Goal: Task Accomplishment & Management: Use online tool/utility

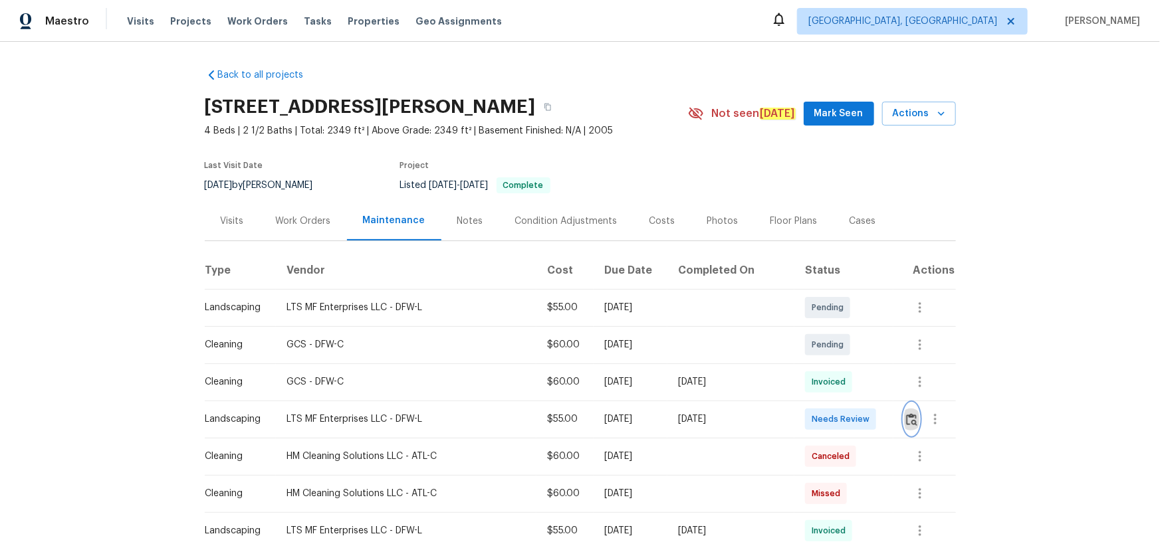
click at [911, 407] on button "button" at bounding box center [911, 419] width 15 height 32
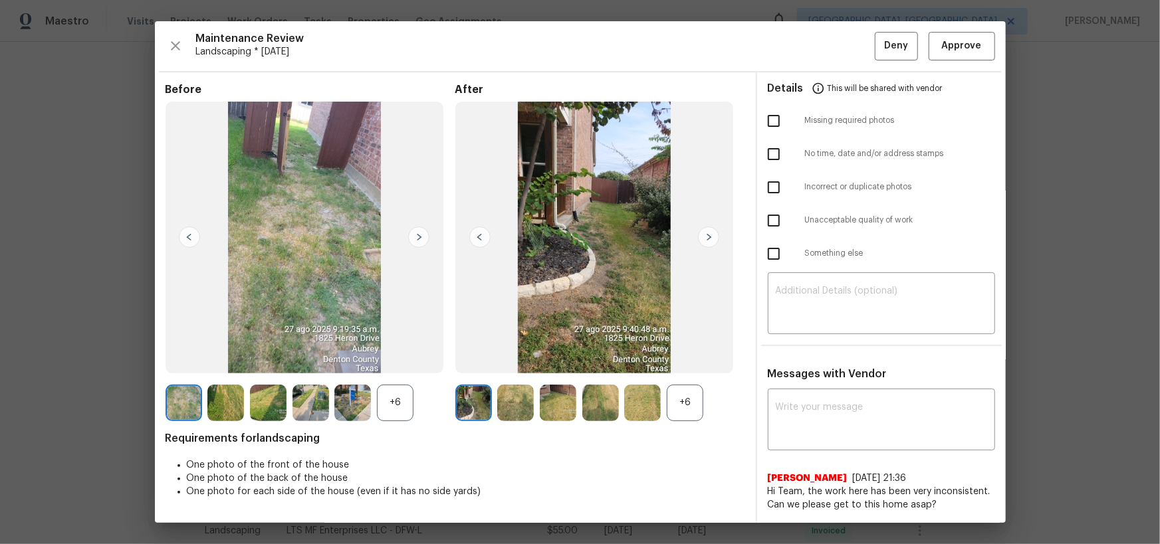
click at [963, 62] on div "Maintenance Review Landscaping * Mon, Aug 25 Deny Approve Before +6 After +6 Re…" at bounding box center [580, 272] width 851 height 502
click at [962, 51] on span "Approve" at bounding box center [962, 46] width 40 height 17
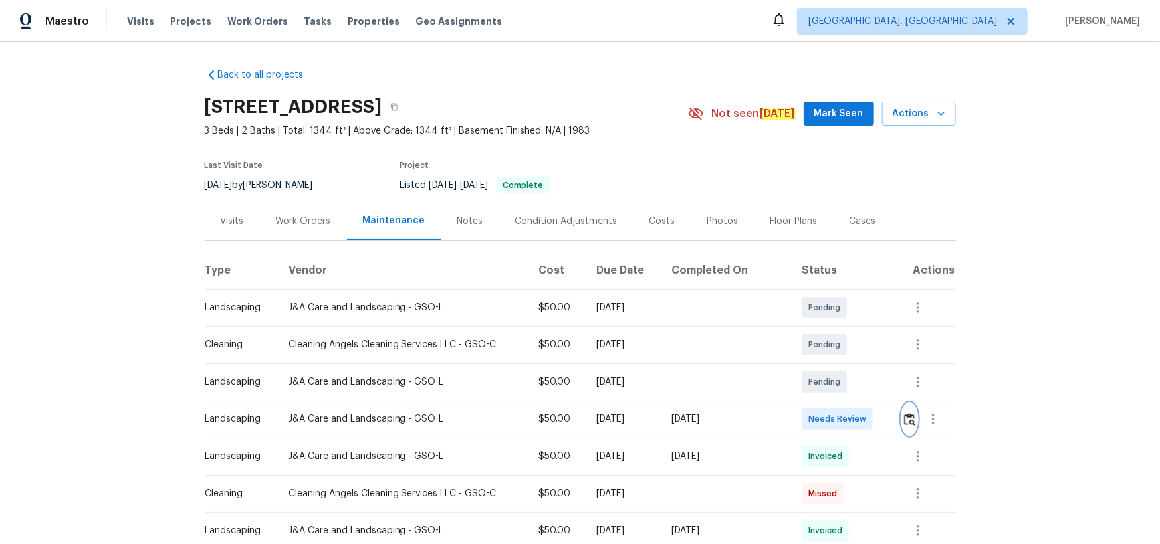
click at [907, 421] on img "button" at bounding box center [909, 419] width 11 height 13
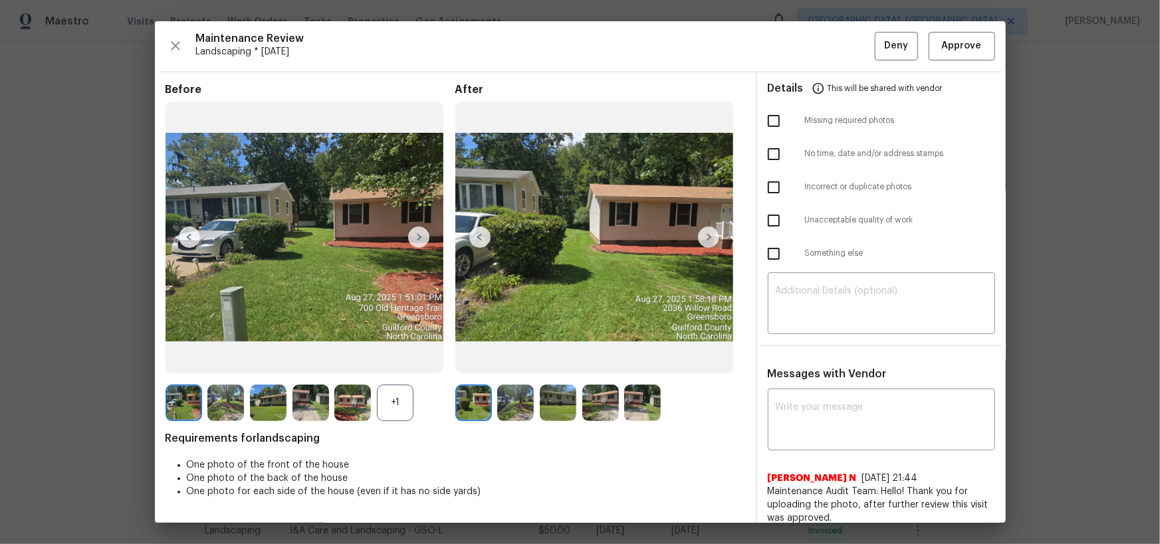
drag, startPoint x: 1118, startPoint y: 169, endPoint x: 1010, endPoint y: 246, distance: 132.0
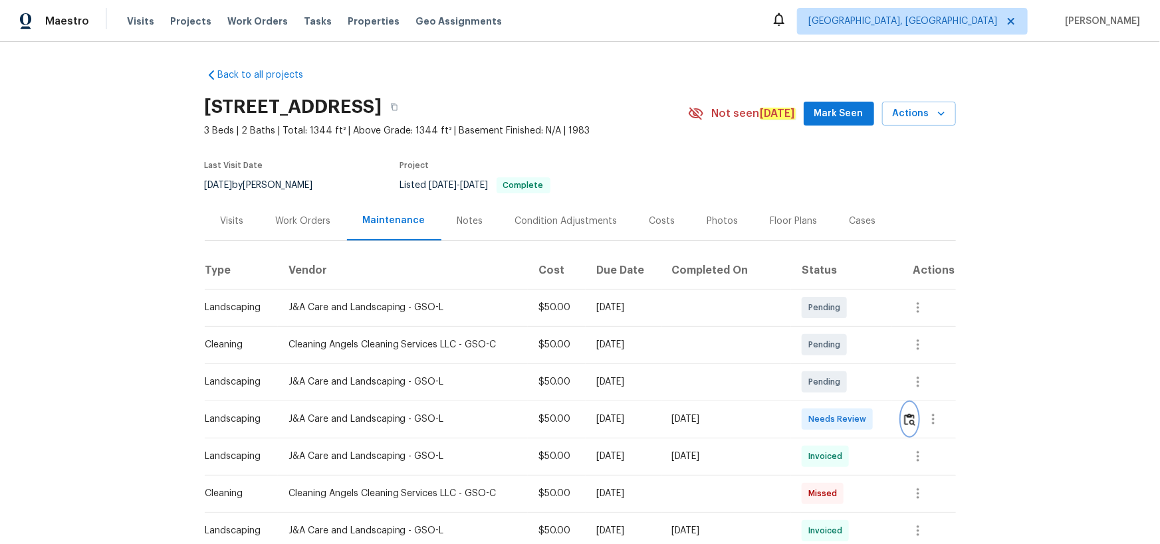
click at [905, 420] on img "button" at bounding box center [909, 419] width 11 height 13
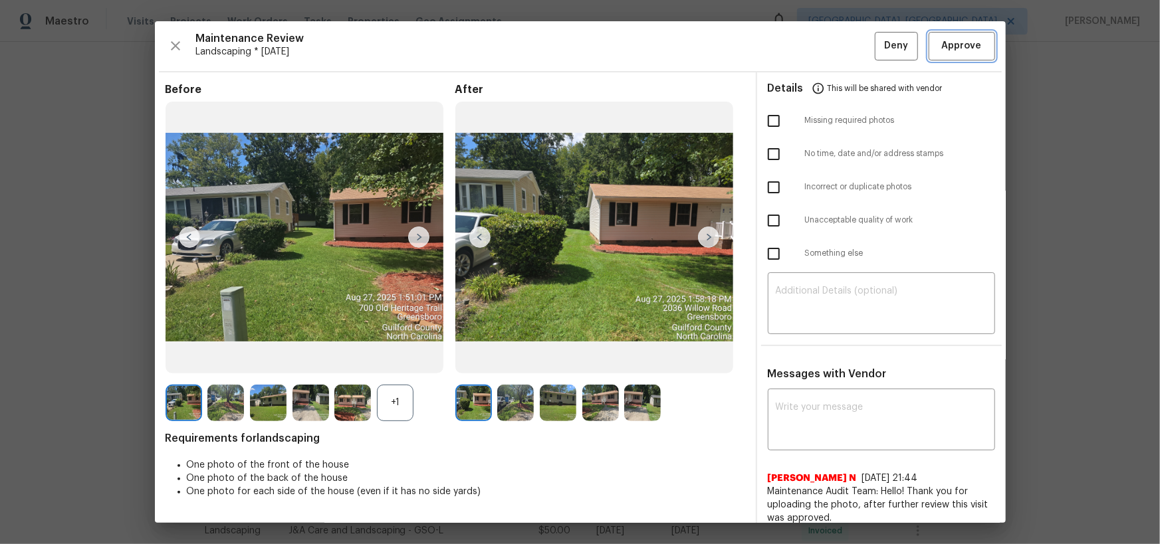
click at [956, 50] on span "Approve" at bounding box center [962, 46] width 40 height 17
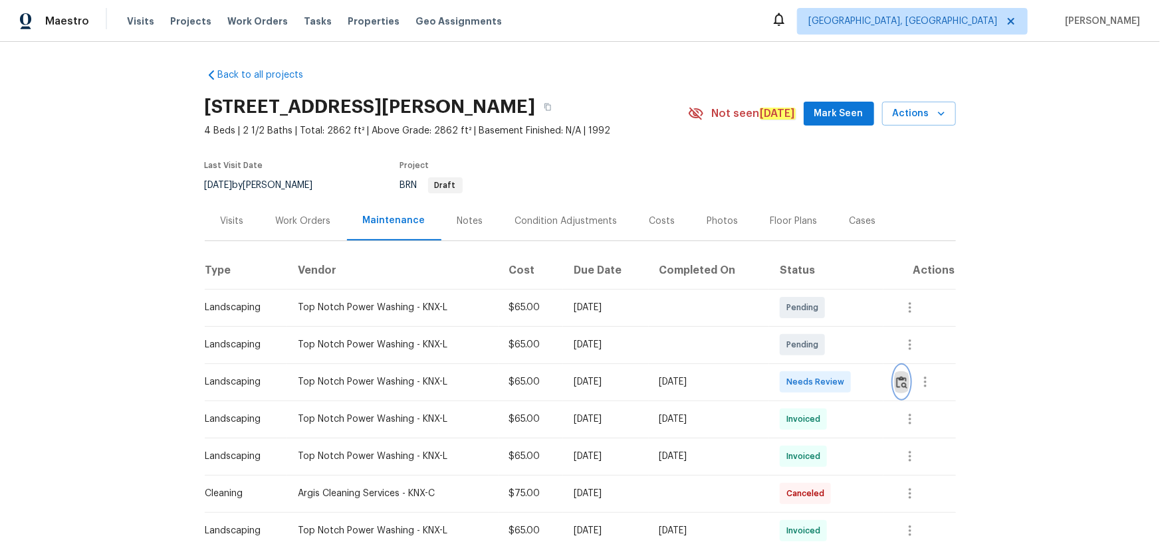
click at [904, 389] on button "button" at bounding box center [901, 382] width 15 height 32
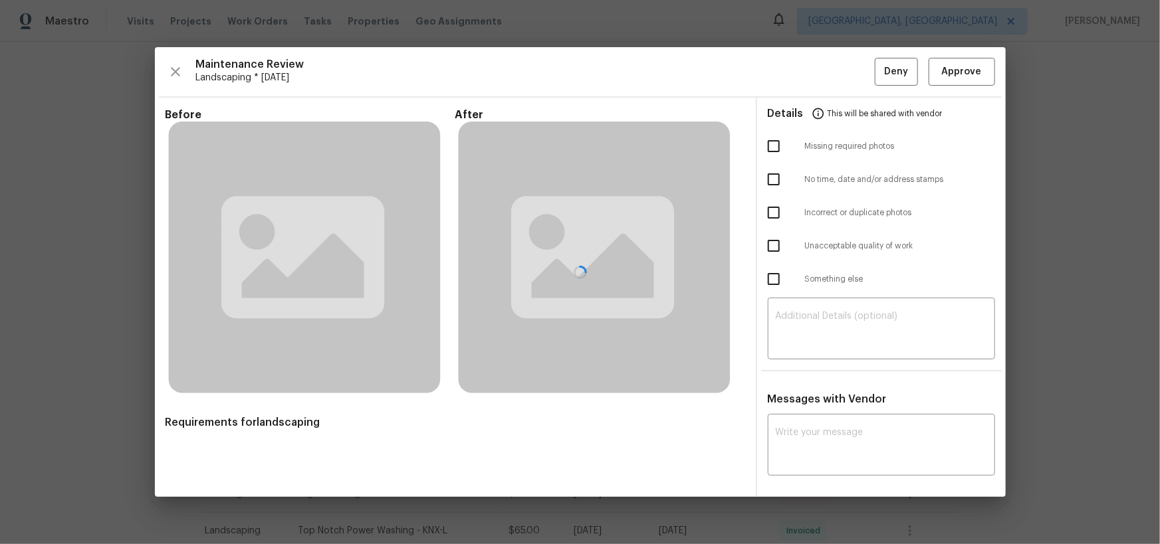
click at [901, 380] on div at bounding box center [580, 272] width 851 height 451
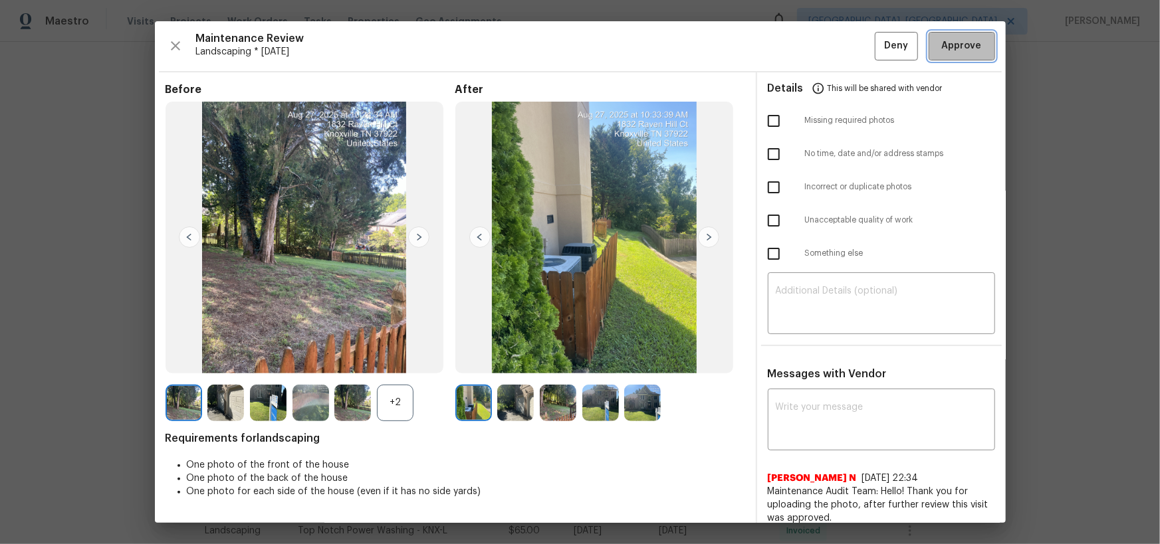
drag, startPoint x: 959, startPoint y: 47, endPoint x: 950, endPoint y: 126, distance: 79.6
click at [958, 47] on span "Approve" at bounding box center [962, 46] width 40 height 17
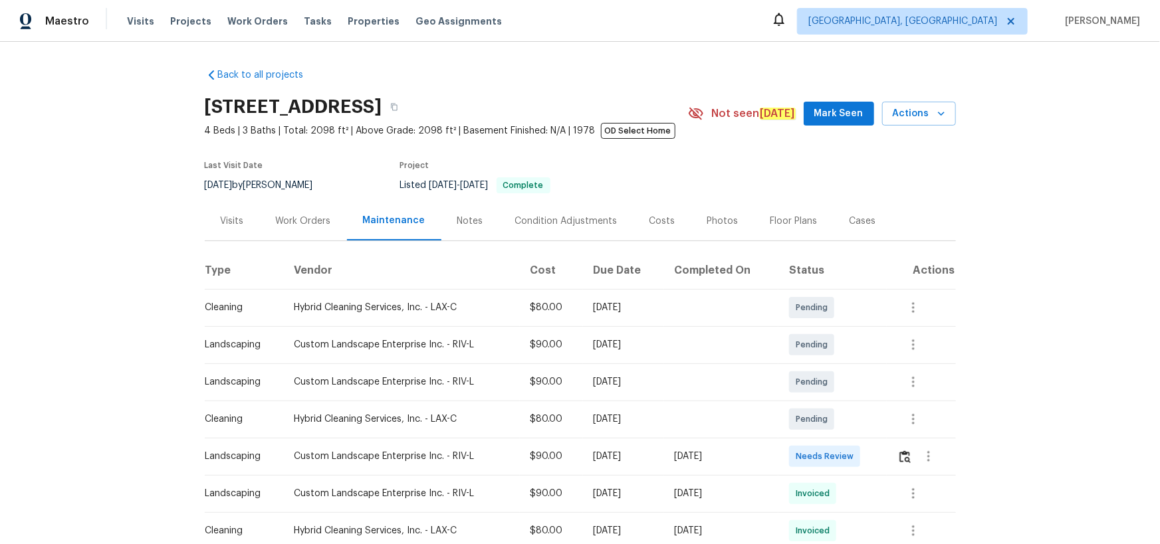
click at [891, 459] on td at bounding box center [921, 456] width 68 height 37
click at [906, 457] on img "button" at bounding box center [904, 457] width 11 height 13
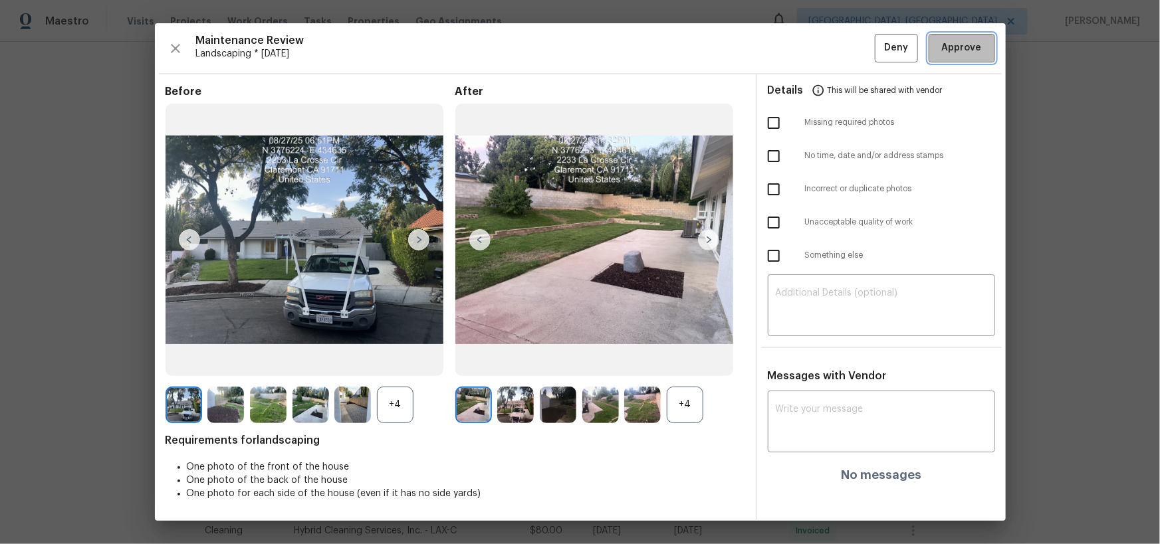
click at [972, 47] on span "Approve" at bounding box center [962, 48] width 40 height 17
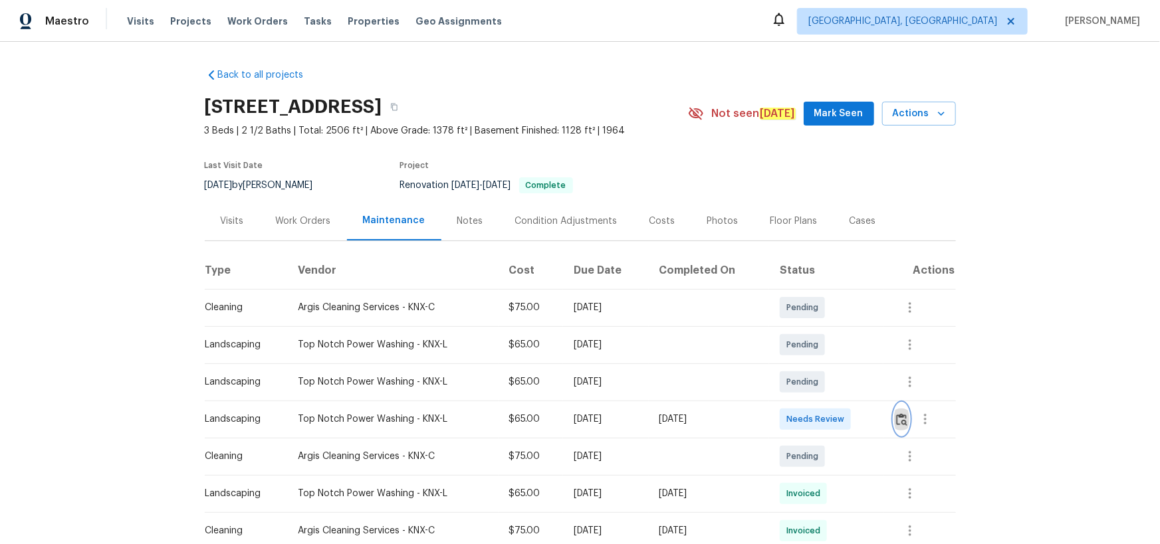
click at [903, 416] on img "button" at bounding box center [901, 419] width 11 height 13
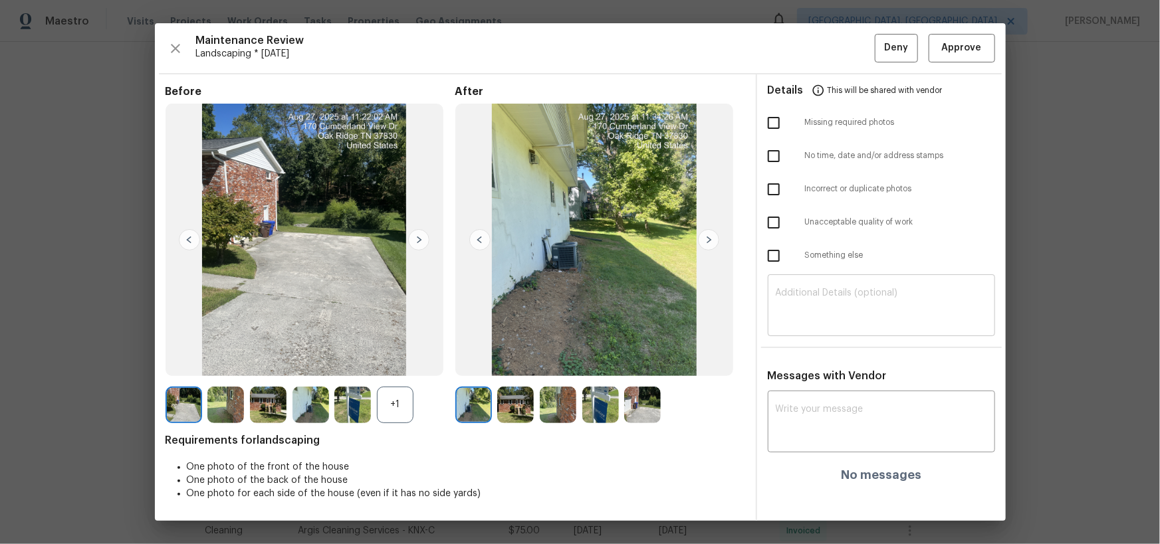
click at [837, 292] on textarea at bounding box center [881, 306] width 211 height 37
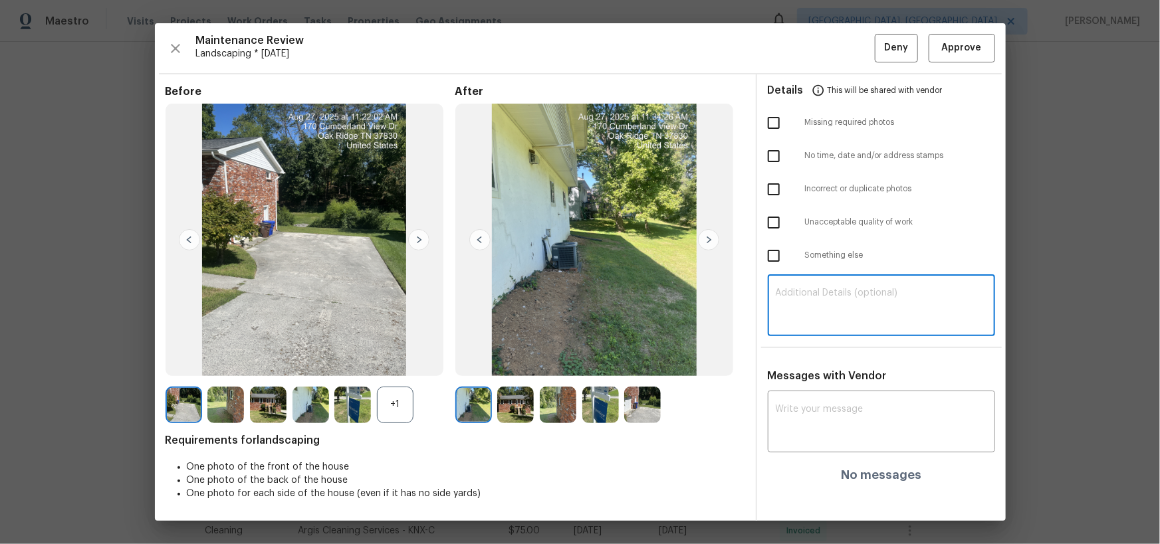
paste textarea "Maintenance Audit Team: Hello! Unfortunately, this landscaping visit completed …"
type textarea "Maintenance Audit Team: Hello! Unfortunately, this landscaping visit completed …"
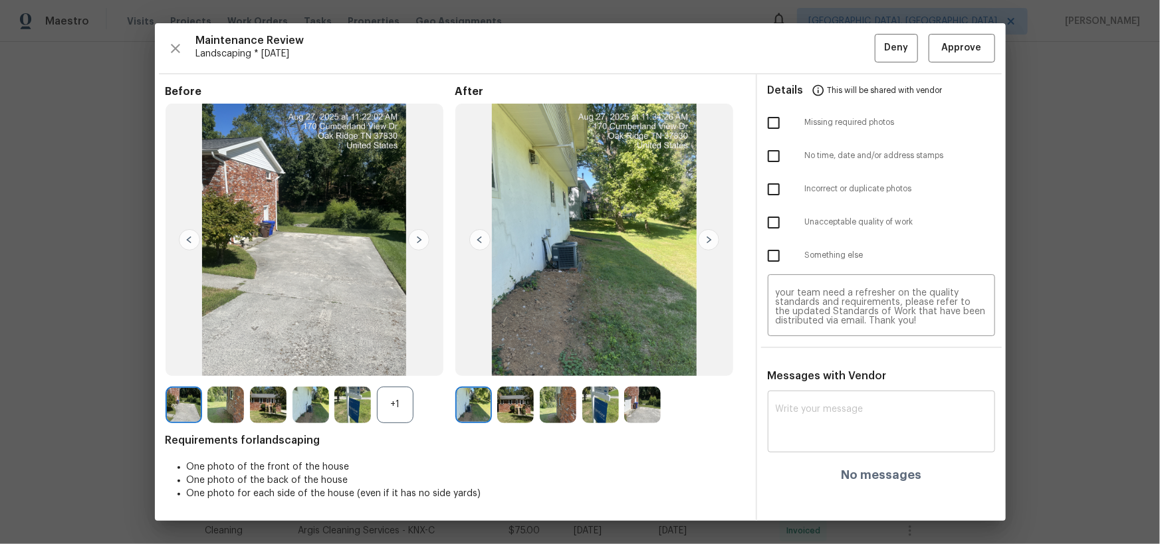
click at [860, 400] on div "x ​" at bounding box center [881, 423] width 227 height 58
paste textarea "Maintenance Audit Team: Hello! Unfortunately, this landscaping visit completed …"
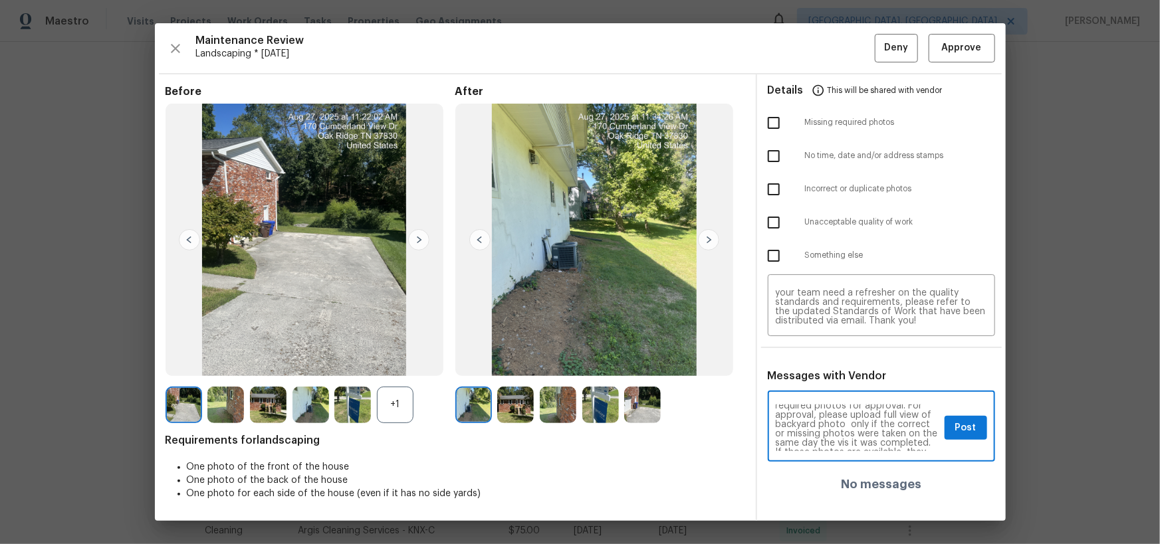
scroll to position [48, 0]
type textarea "Maintenance Audit Team: Hello! Unfortunately, this landscaping visit completed …"
drag, startPoint x: 776, startPoint y: 122, endPoint x: 870, endPoint y: 379, distance: 273.8
click at [776, 124] on input "checkbox" at bounding box center [774, 123] width 28 height 28
checkbox input "true"
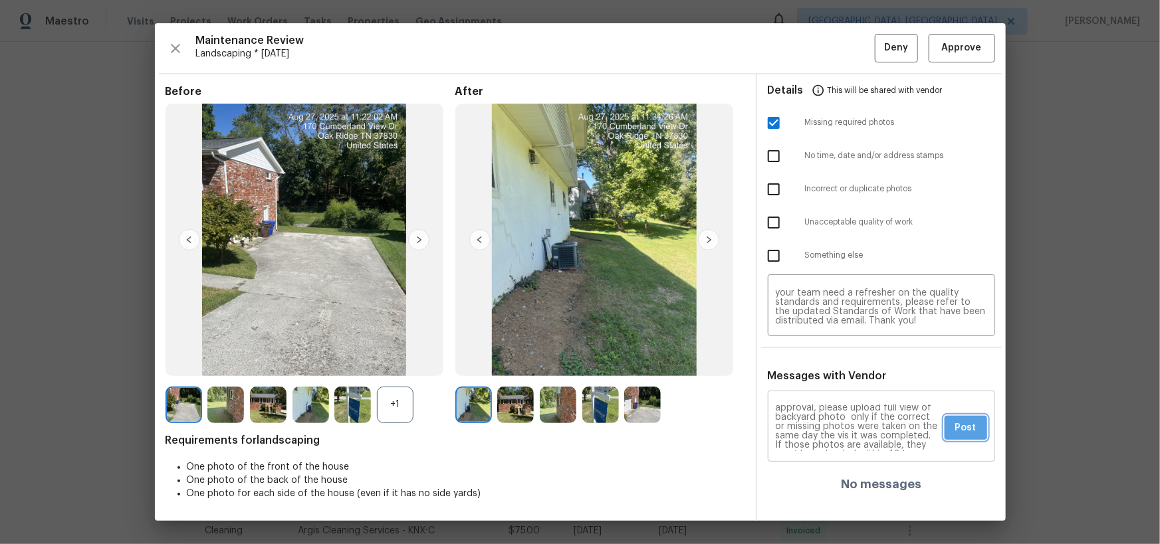
click at [964, 430] on span "Post" at bounding box center [965, 428] width 21 height 17
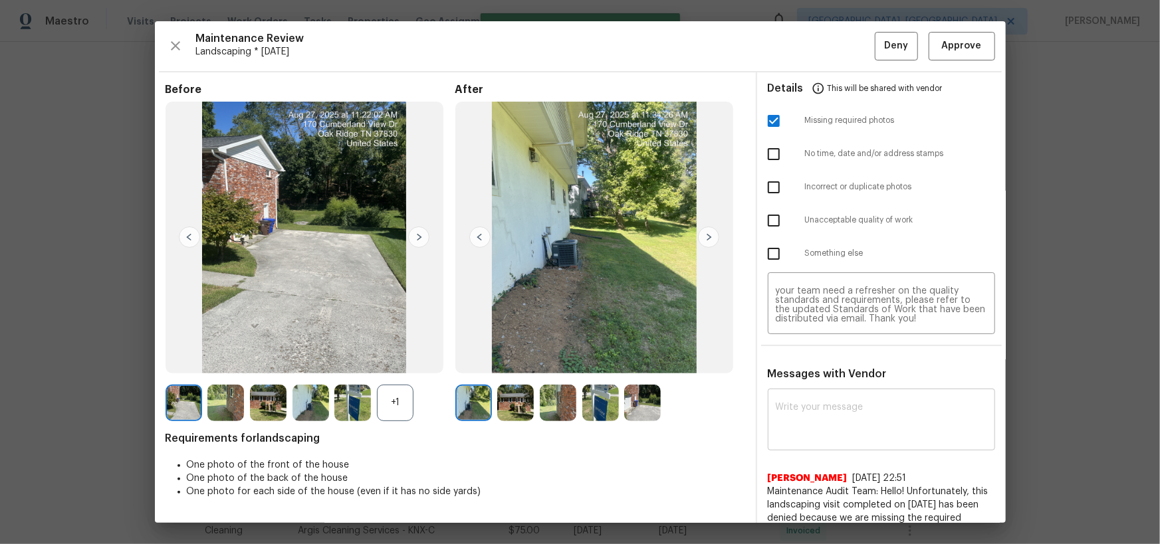
scroll to position [0, 0]
drag, startPoint x: 885, startPoint y: 41, endPoint x: 899, endPoint y: 86, distance: 47.5
click at [885, 41] on span "Deny" at bounding box center [896, 46] width 24 height 17
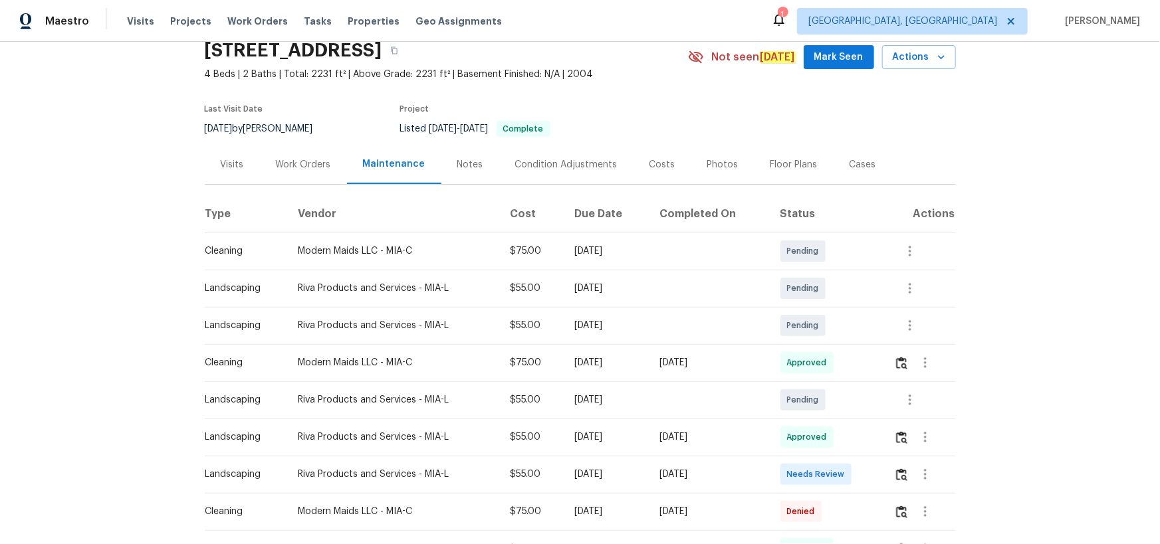
scroll to position [120, 0]
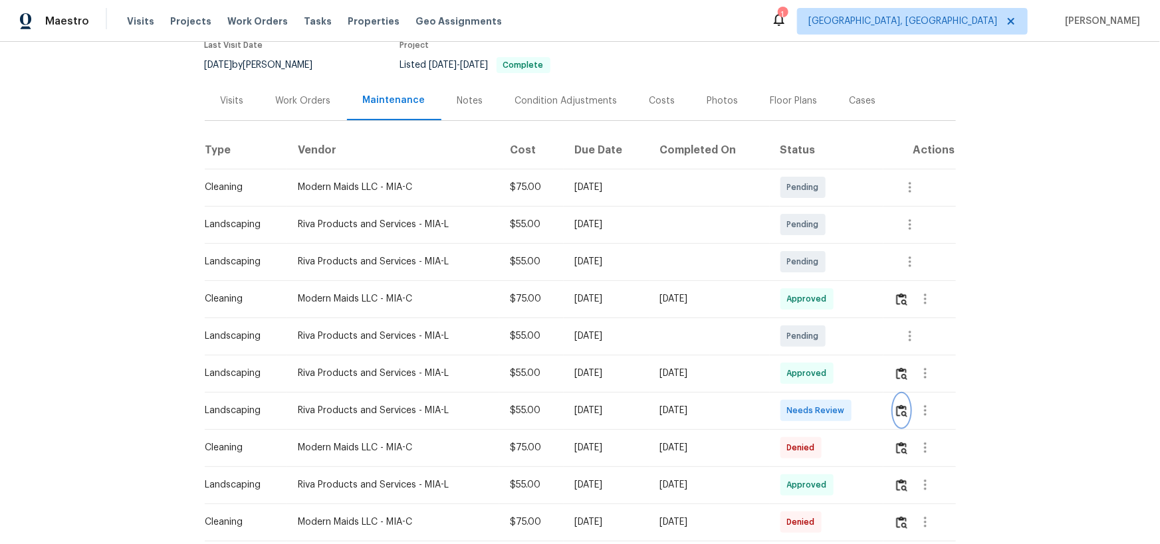
click at [825, 355] on img "button" at bounding box center [901, 411] width 11 height 13
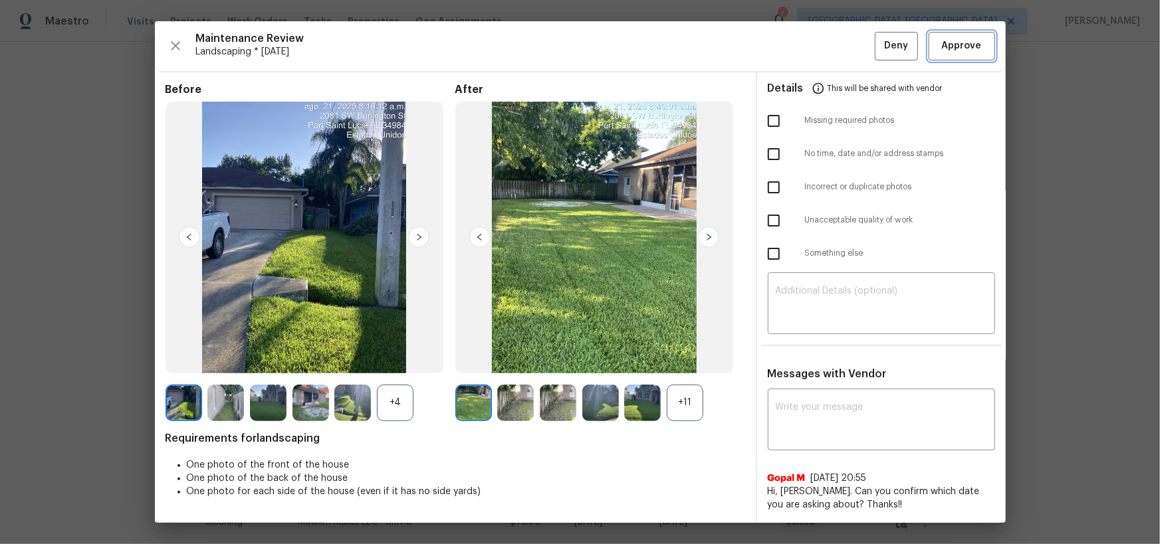
drag, startPoint x: 963, startPoint y: 47, endPoint x: 987, endPoint y: 96, distance: 54.7
click at [825, 47] on span "Approve" at bounding box center [962, 46] width 40 height 17
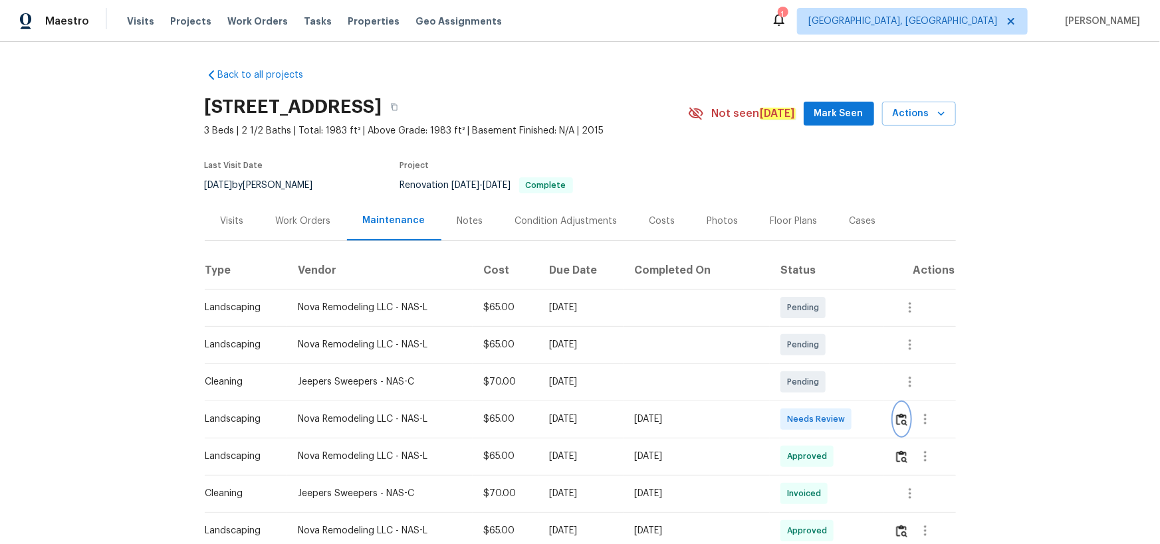
click at [825, 355] on img "button" at bounding box center [901, 419] width 11 height 13
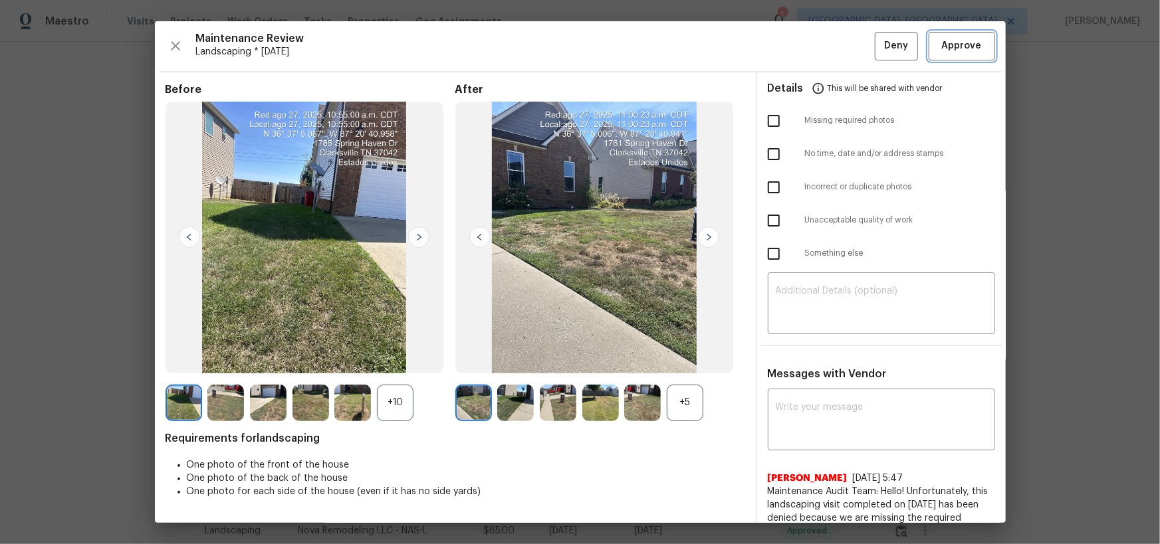
click at [825, 47] on span "Approve" at bounding box center [962, 46] width 40 height 17
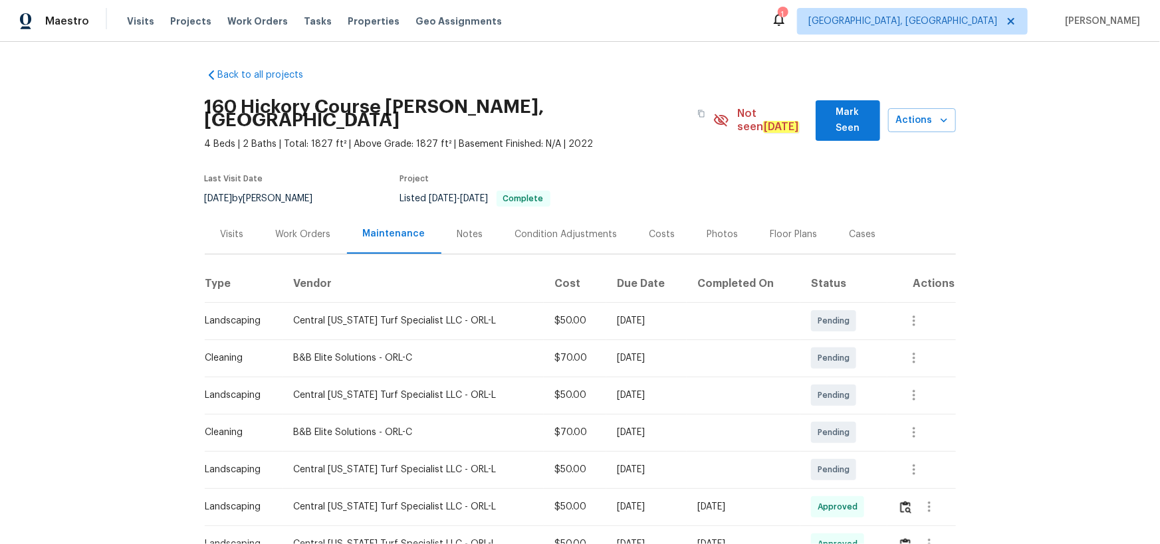
scroll to position [241, 0]
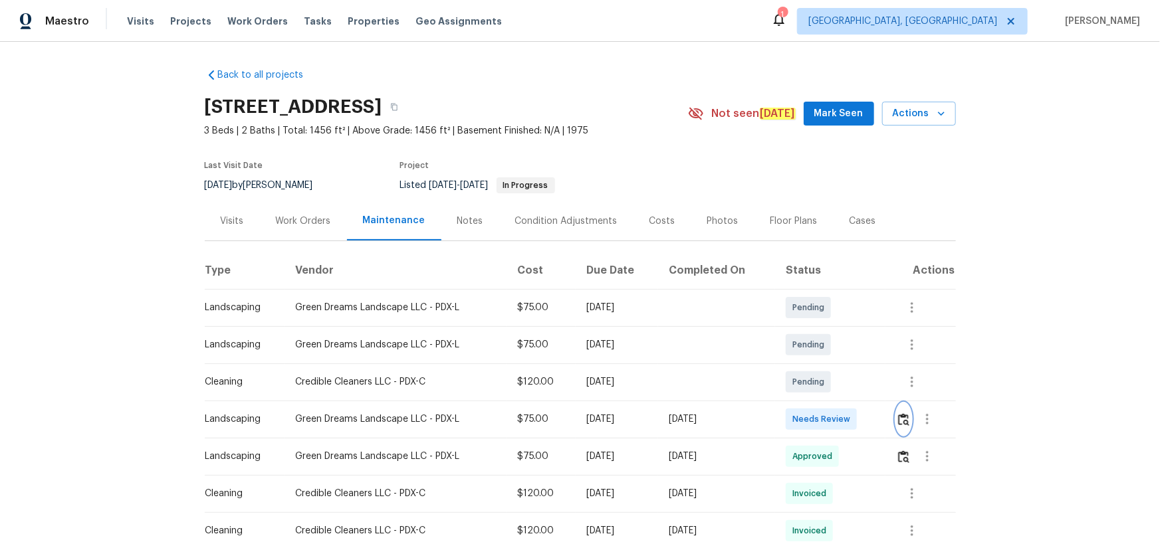
click at [825, 355] on img "button" at bounding box center [903, 419] width 11 height 13
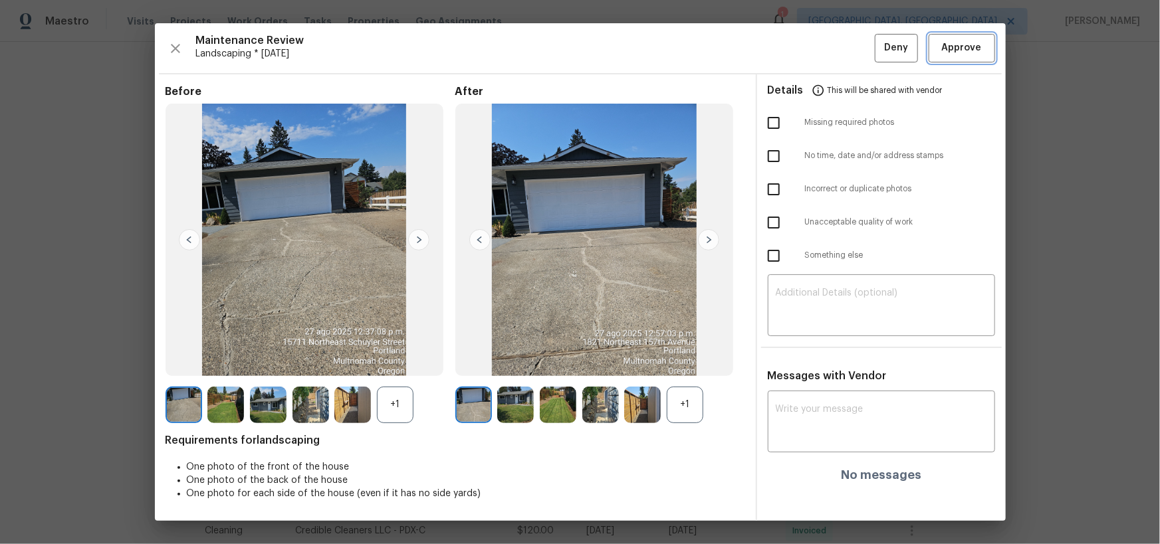
click at [825, 39] on button "Approve" at bounding box center [962, 48] width 66 height 29
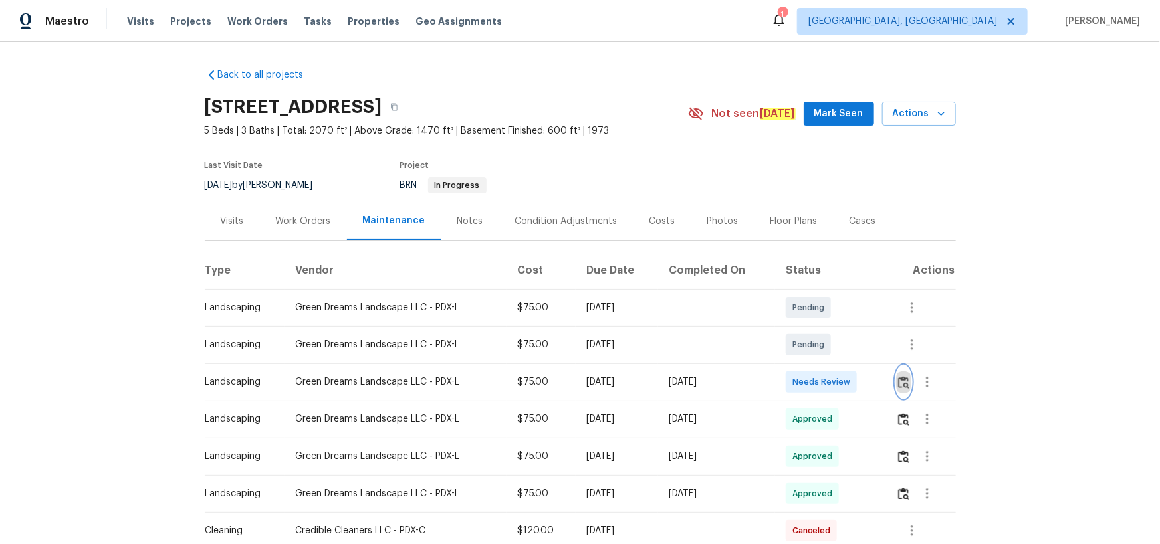
click at [825, 355] on img "button" at bounding box center [903, 382] width 11 height 13
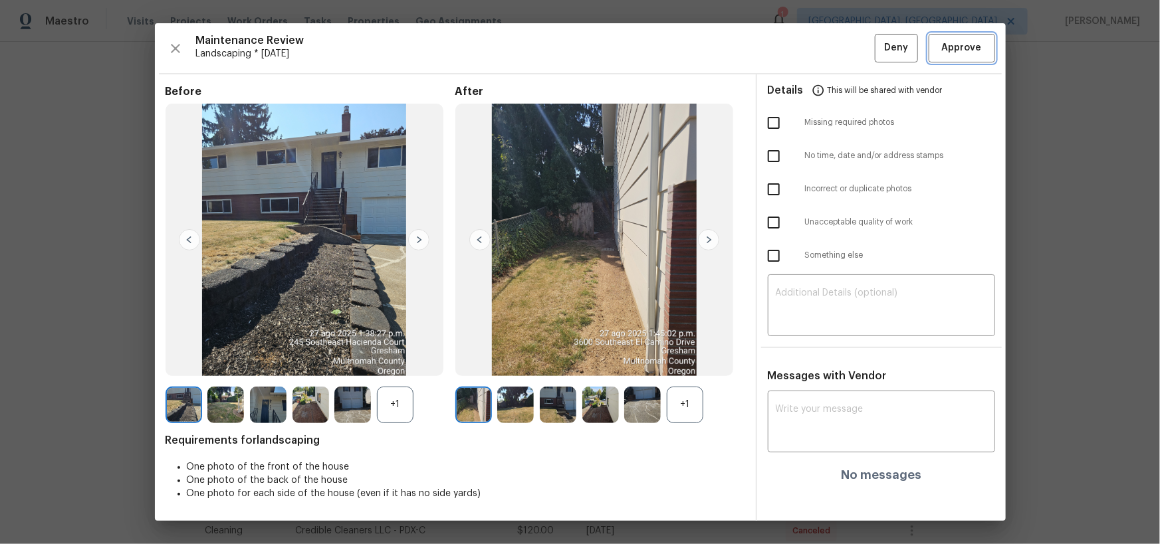
drag, startPoint x: 966, startPoint y: 53, endPoint x: 966, endPoint y: 110, distance: 57.2
click at [825, 54] on span "Approve" at bounding box center [962, 48] width 40 height 17
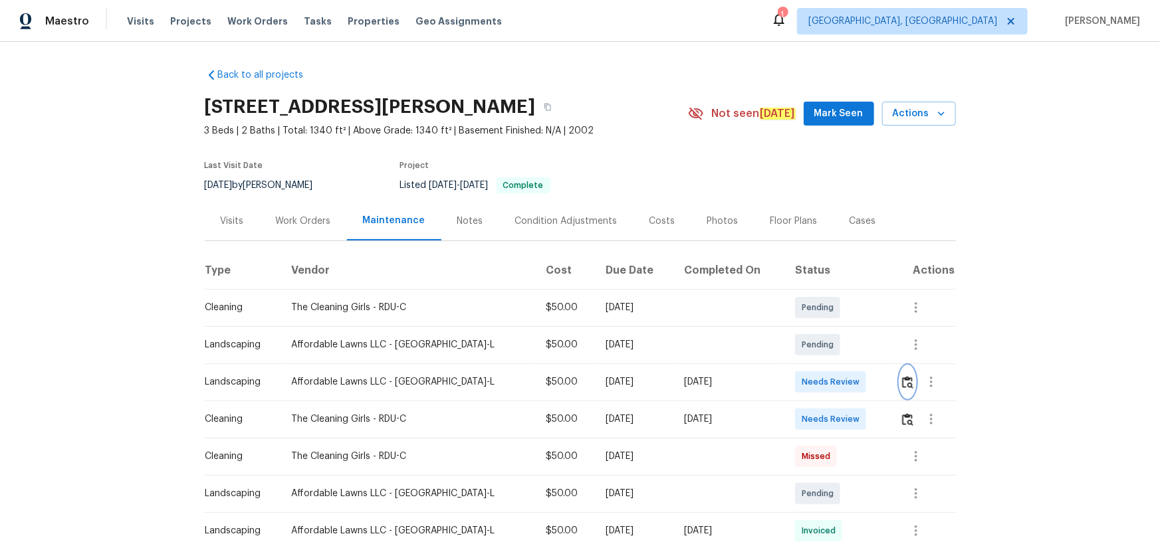
click at [825, 355] on img "button" at bounding box center [907, 382] width 11 height 13
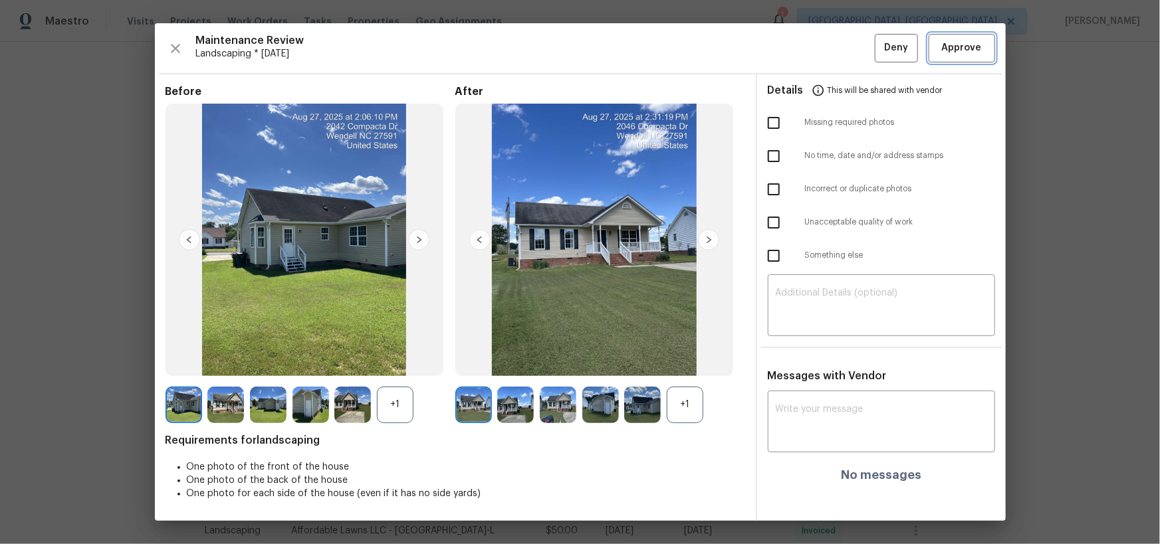
click at [825, 53] on span "Approve" at bounding box center [962, 48] width 40 height 17
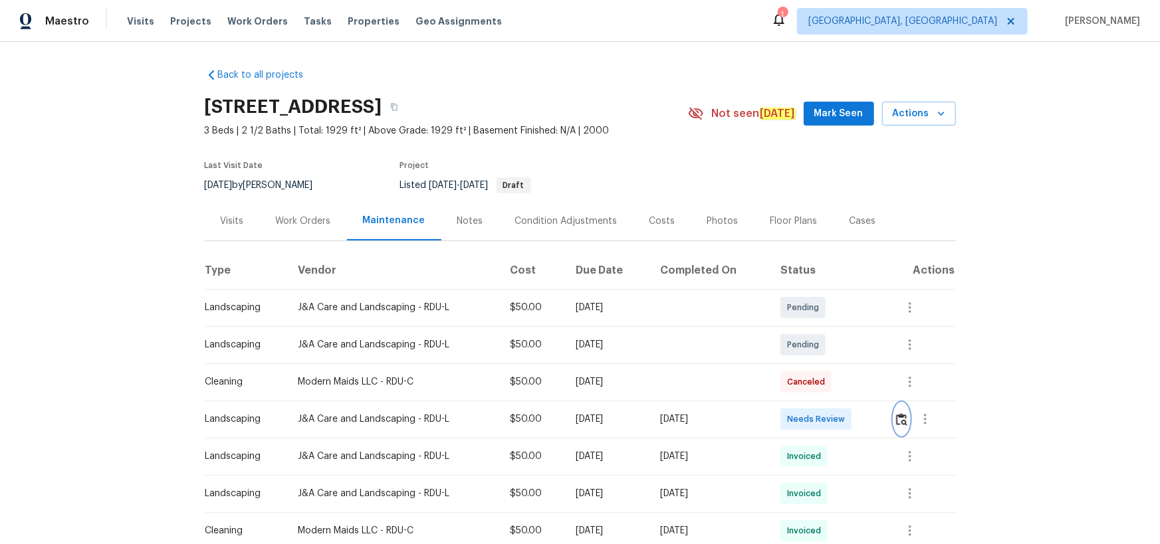
click at [825, 355] on img "button" at bounding box center [901, 419] width 11 height 13
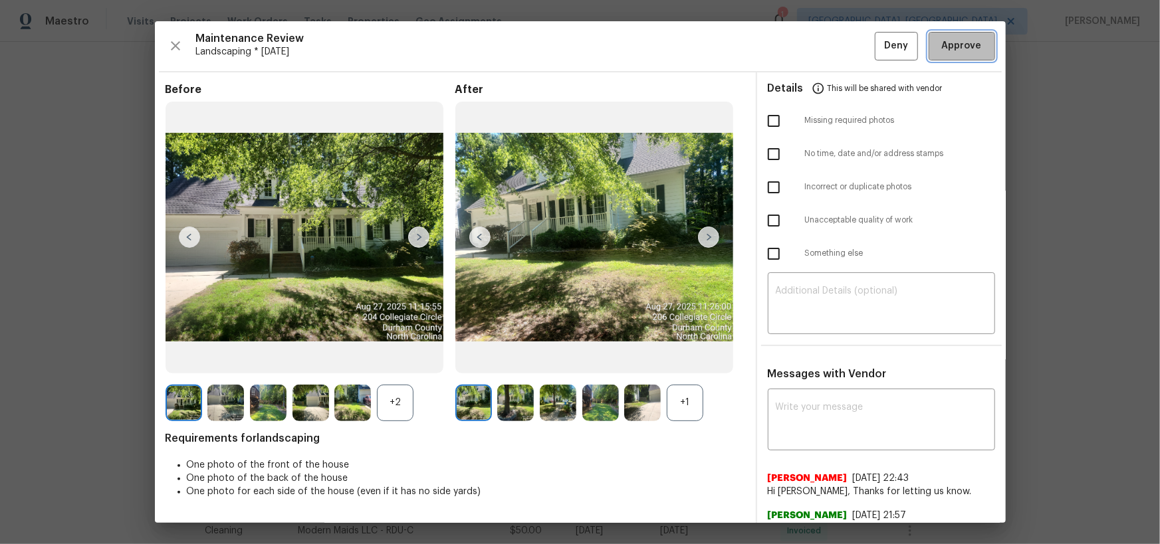
click at [825, 51] on span "Approve" at bounding box center [962, 46] width 40 height 17
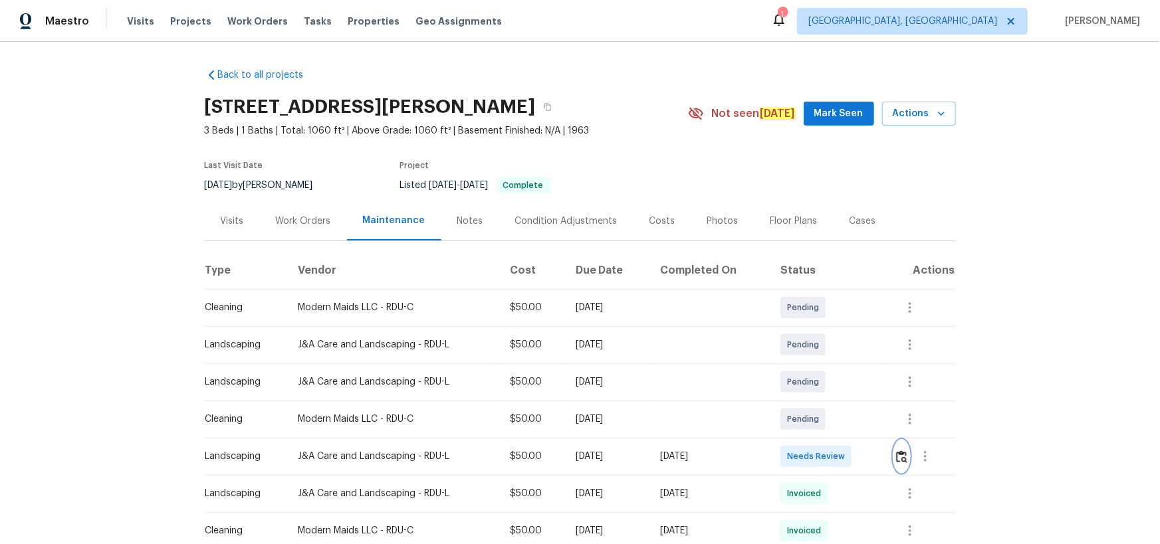
click at [825, 355] on img "button" at bounding box center [901, 457] width 11 height 13
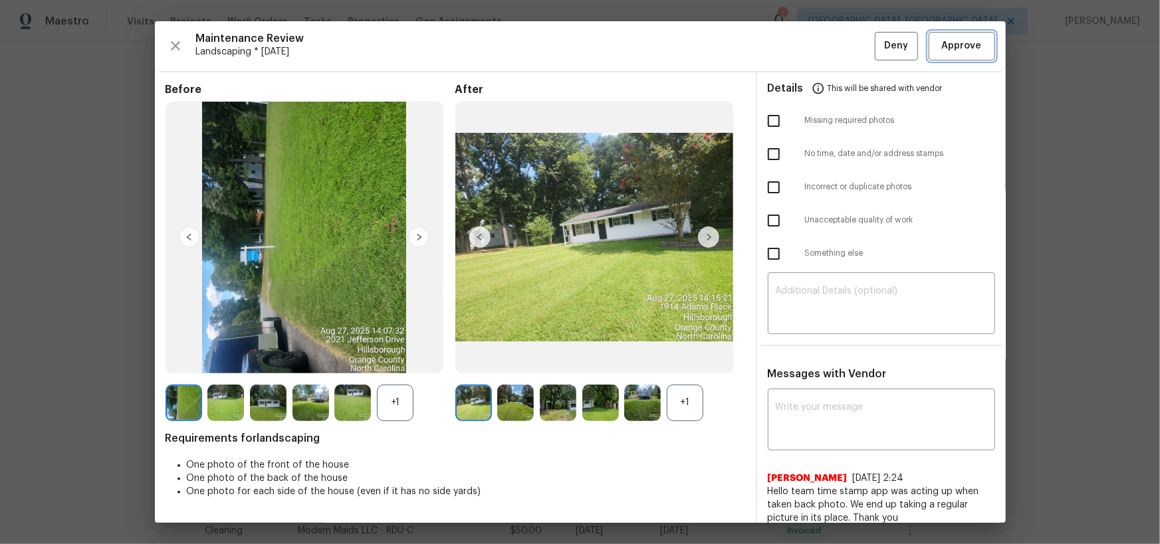
click at [825, 51] on span "Approve" at bounding box center [962, 46] width 40 height 17
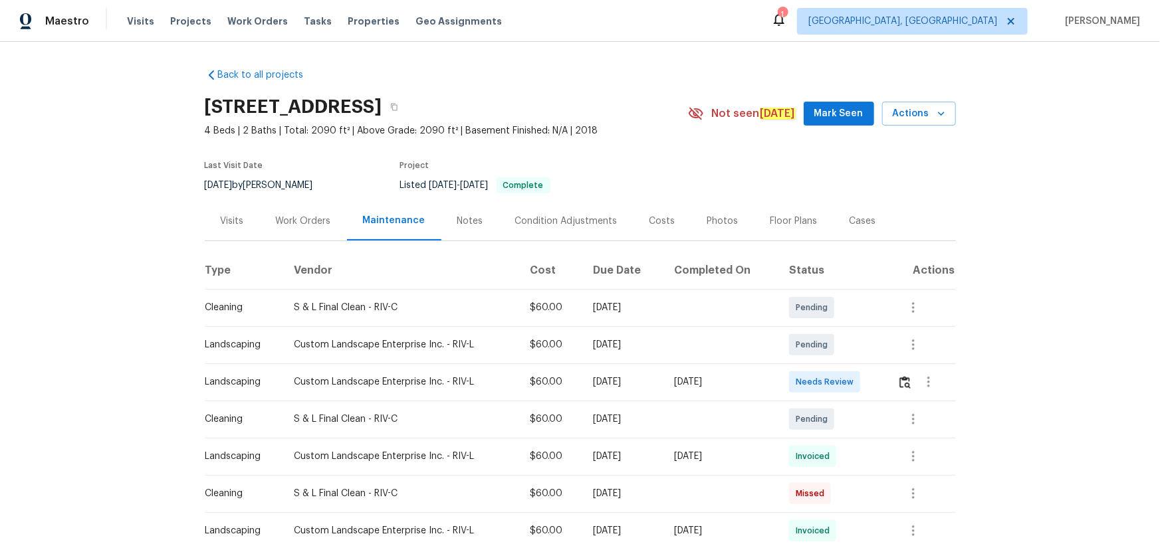
click at [825, 355] on td at bounding box center [921, 382] width 68 height 37
click at [825, 355] on img "button" at bounding box center [904, 382] width 11 height 13
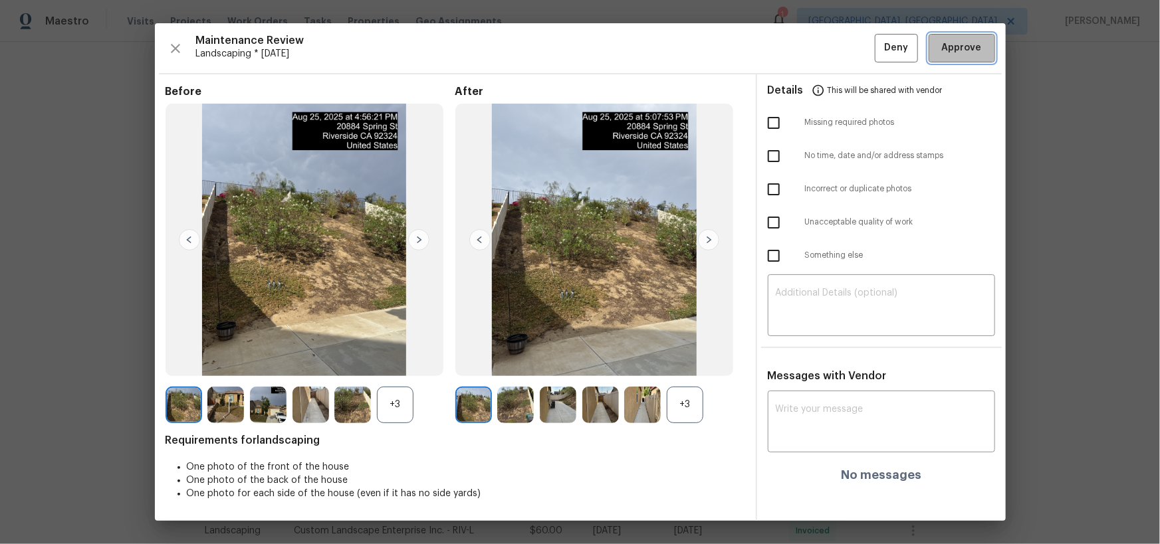
click at [825, 38] on button "Approve" at bounding box center [962, 48] width 66 height 29
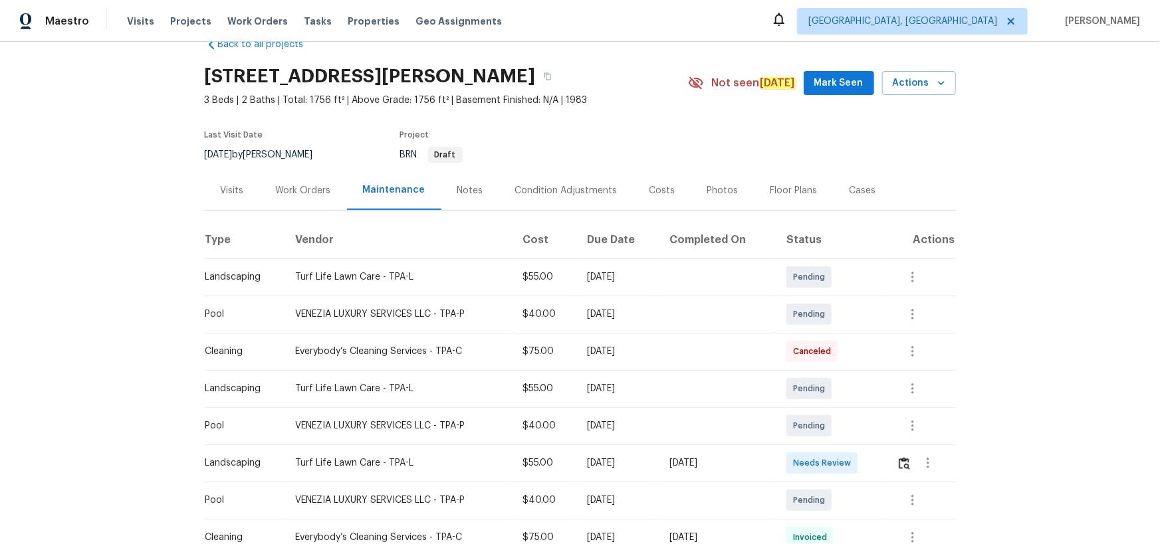
scroll to position [60, 0]
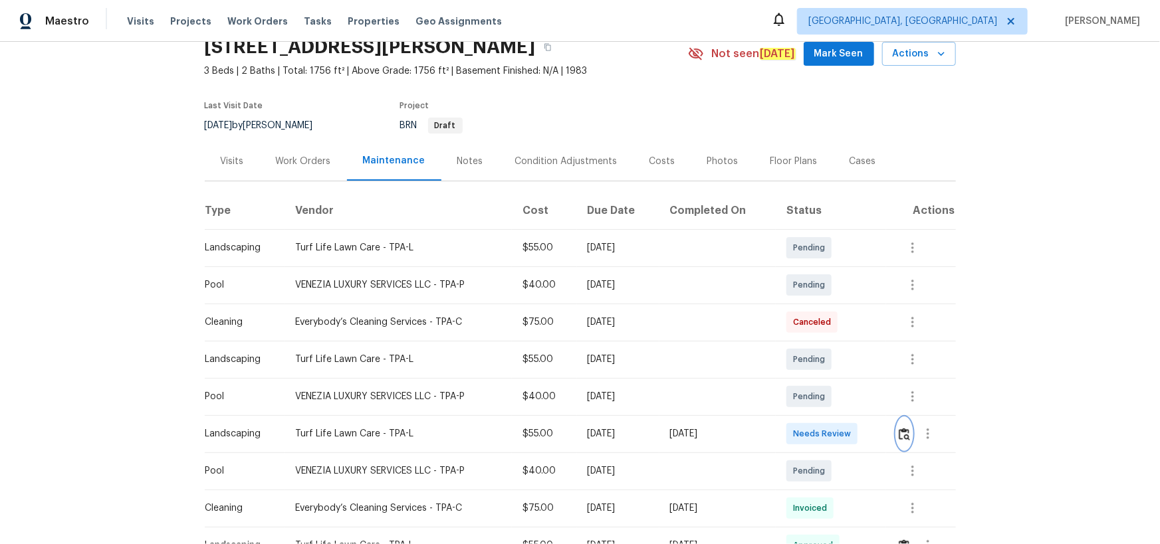
click at [905, 437] on img "button" at bounding box center [904, 434] width 11 height 13
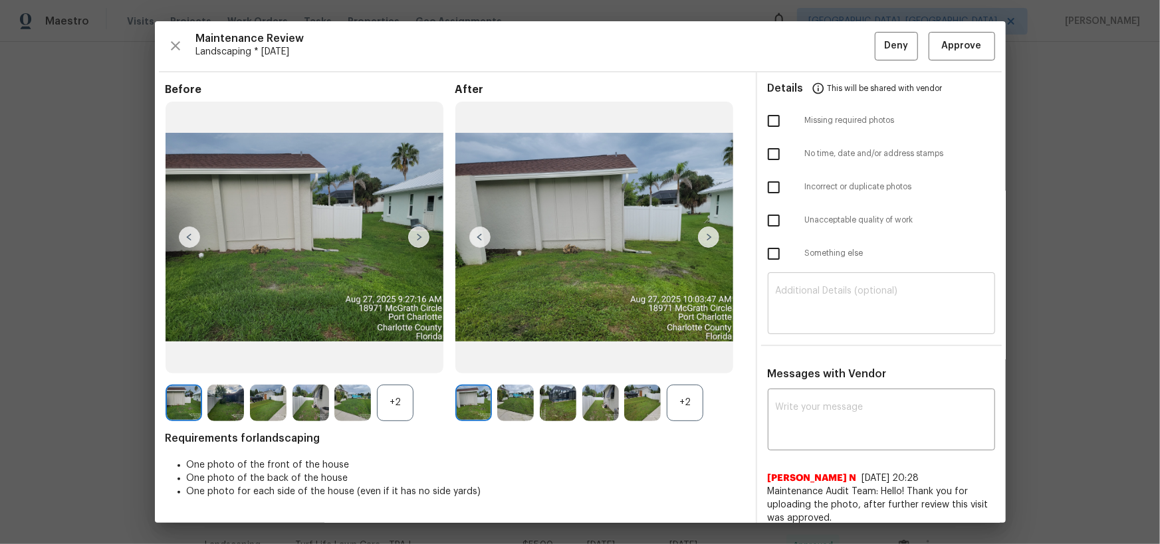
click at [850, 284] on div "​" at bounding box center [881, 305] width 227 height 58
paste textarea "Maintenance Audit Team: Hello! Unfortunately, this landscaping visit completed …"
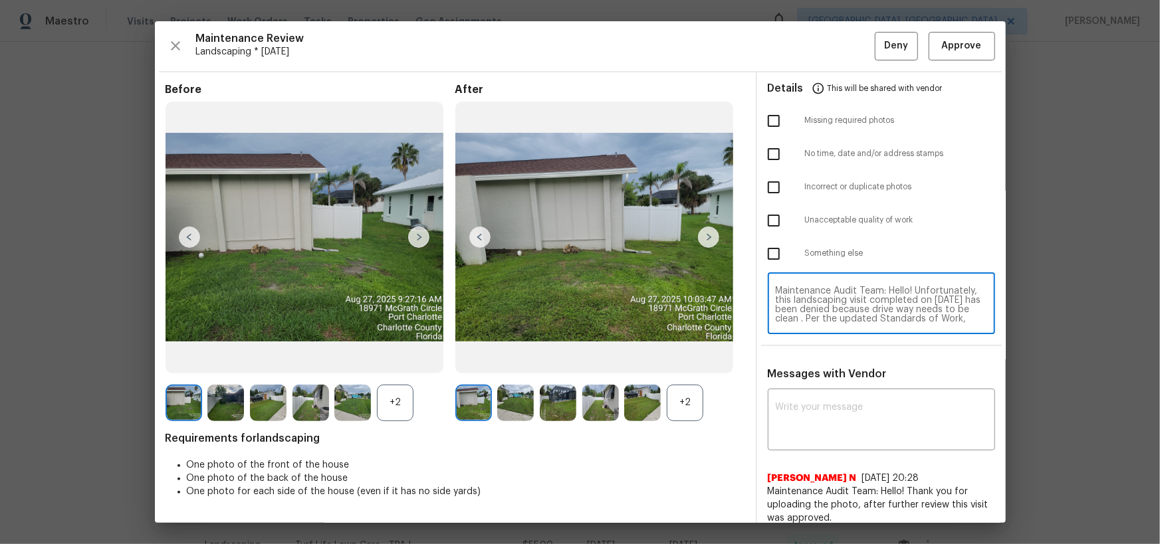
scroll to position [102, 0]
type textarea "Maintenance Audit Team: Hello! Unfortunately, this landscaping visit completed …"
click at [864, 423] on textarea at bounding box center [881, 421] width 211 height 37
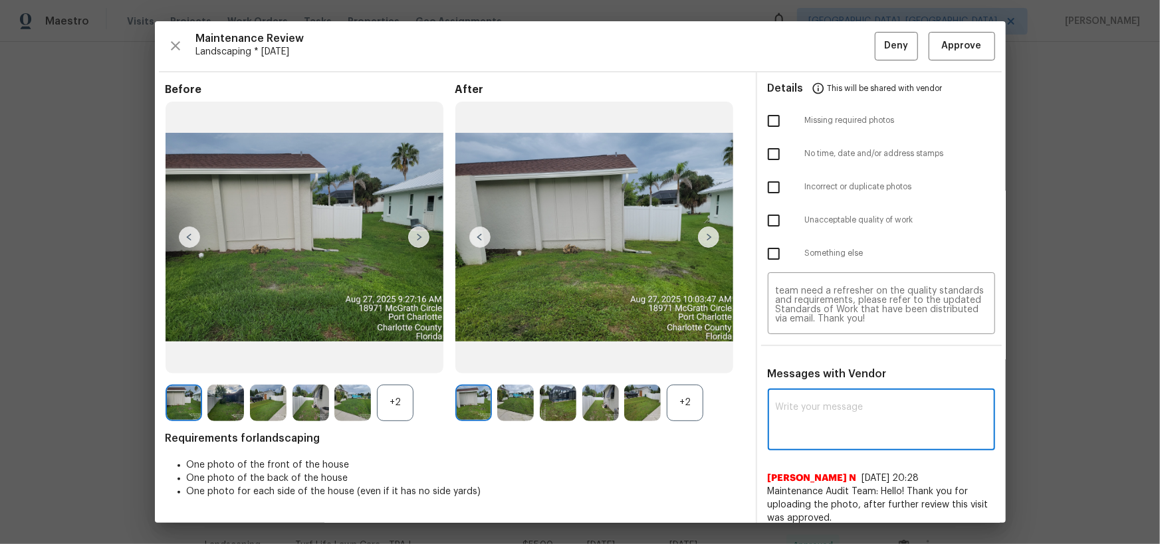
paste textarea "Maintenance Audit Team: Hello! Unfortunately, this landscaping visit completed …"
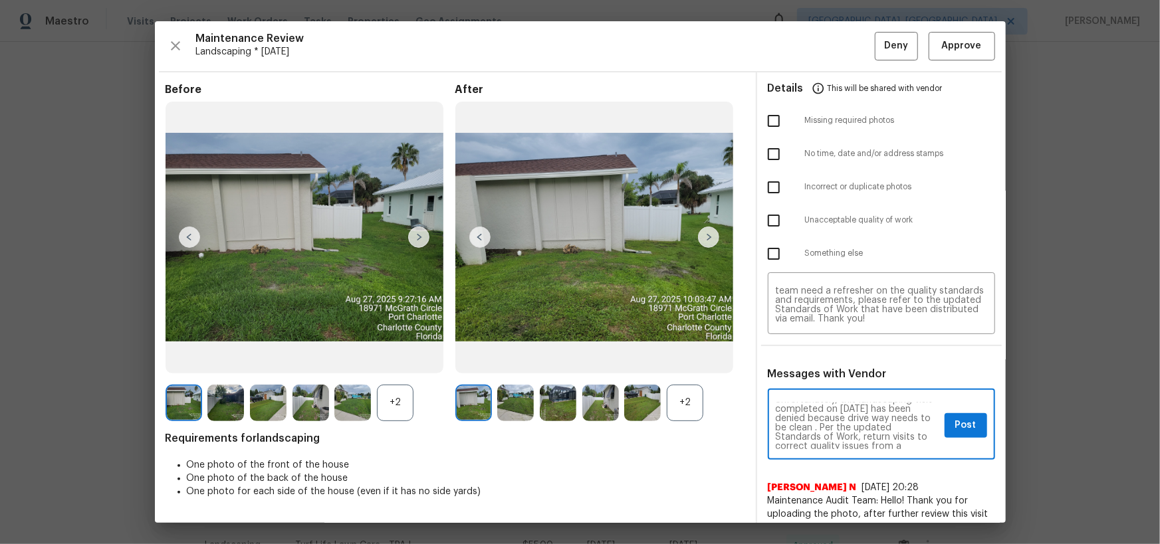
scroll to position [24, 0]
type textarea "Maintenance Audit Team: Hello! Unfortunately, this landscaping visit completed …"
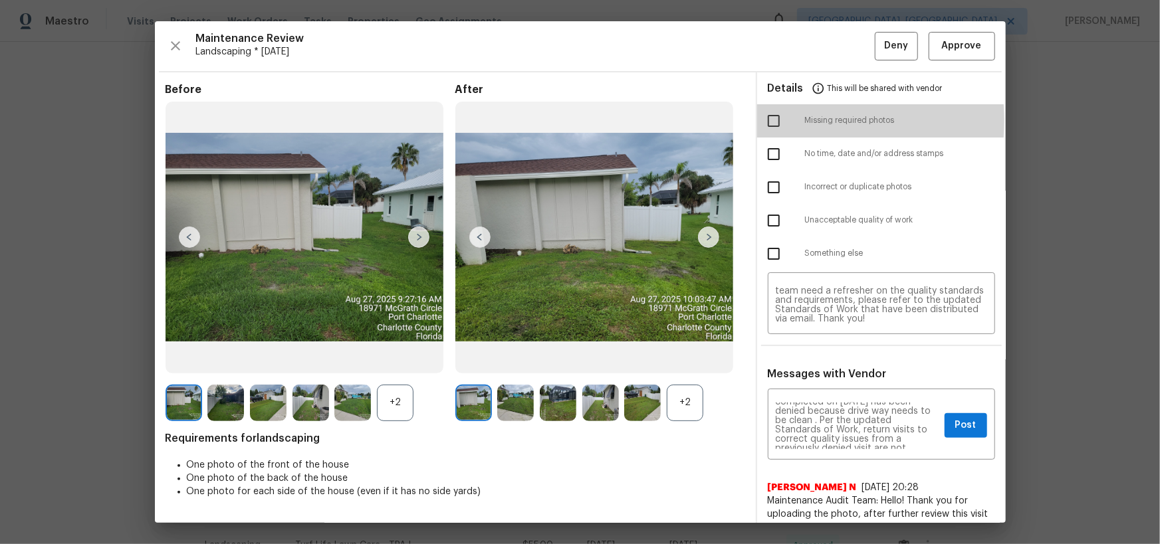
click at [762, 120] on input "checkbox" at bounding box center [774, 121] width 28 height 28
click at [765, 116] on input "checkbox" at bounding box center [774, 121] width 28 height 28
checkbox input "false"
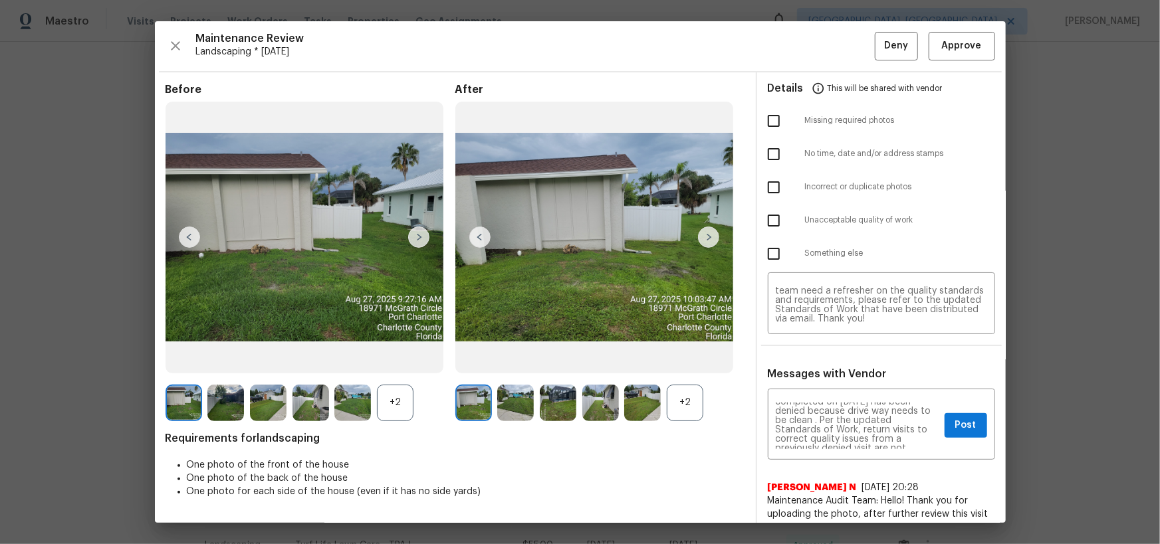
click at [762, 223] on input "checkbox" at bounding box center [774, 221] width 28 height 28
checkbox input "true"
click at [964, 425] on span "Post" at bounding box center [965, 425] width 21 height 17
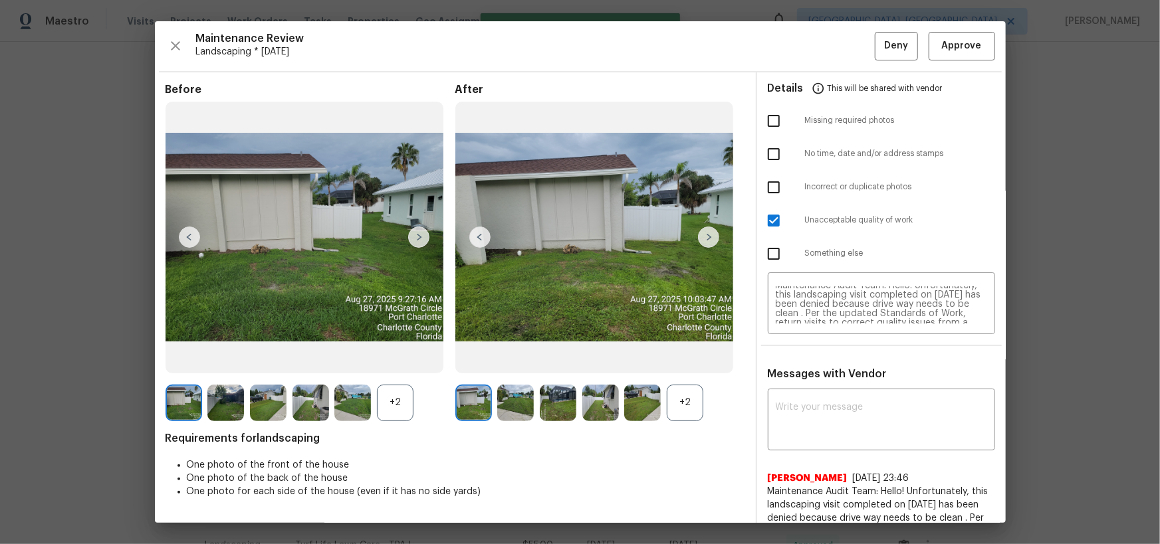
scroll to position [0, 0]
click at [886, 48] on span "Deny" at bounding box center [896, 46] width 24 height 17
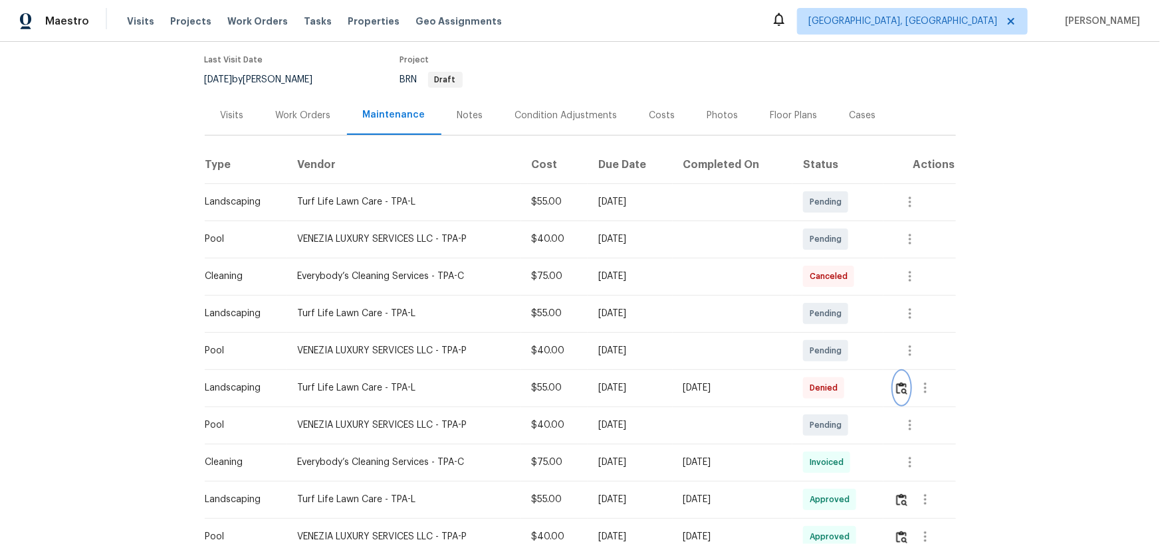
scroll to position [302, 0]
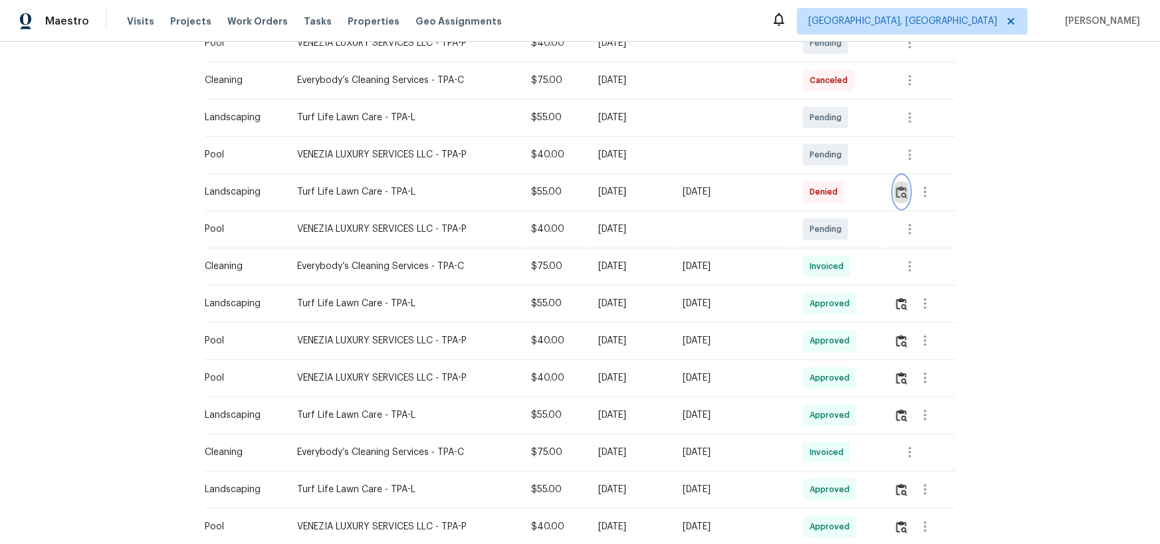
click at [907, 191] on button "button" at bounding box center [901, 192] width 15 height 32
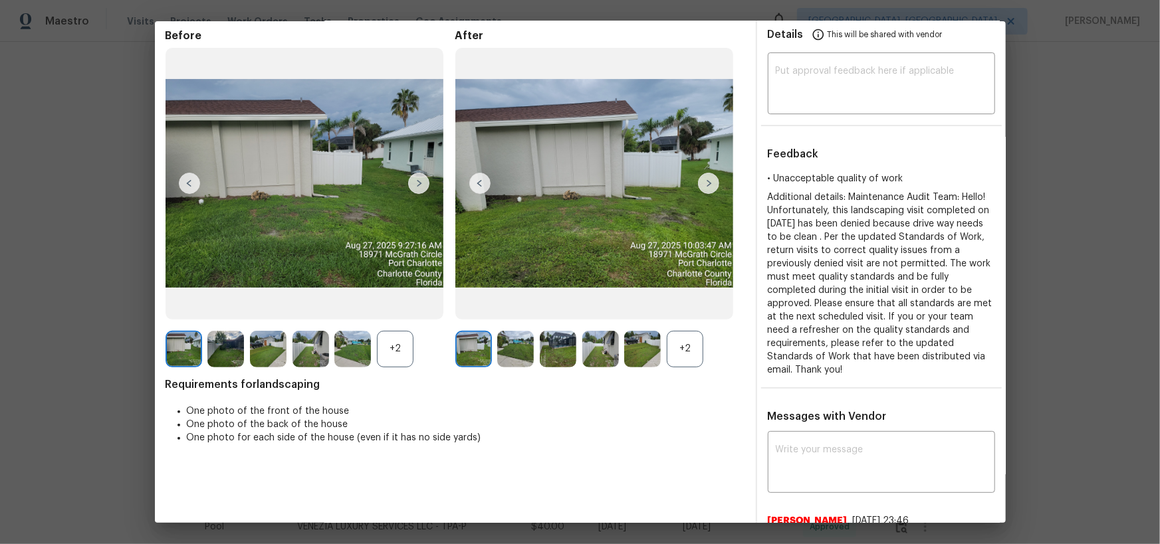
scroll to position [0, 0]
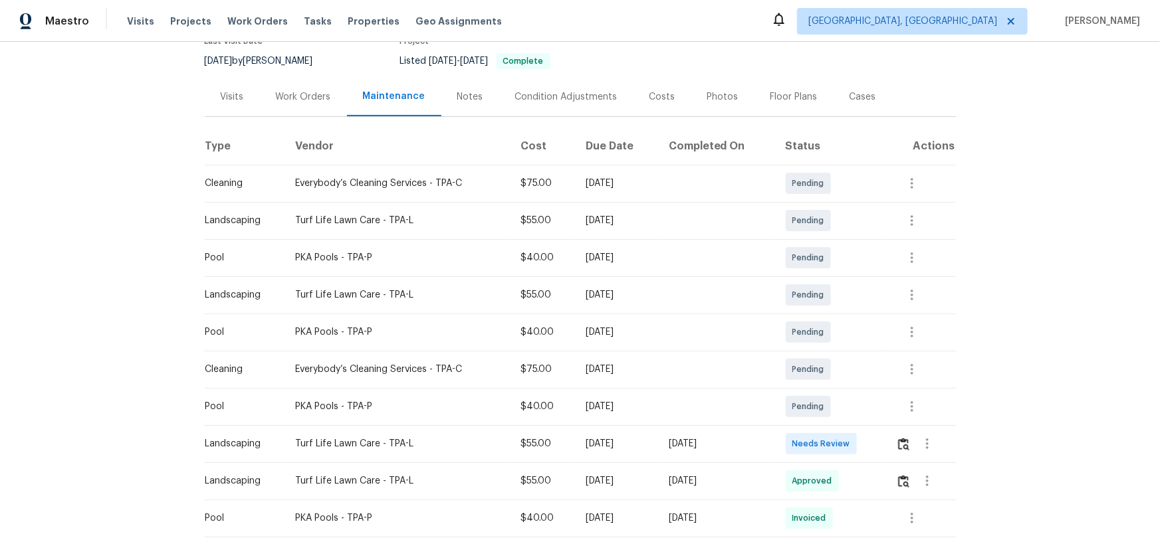
scroll to position [241, 0]
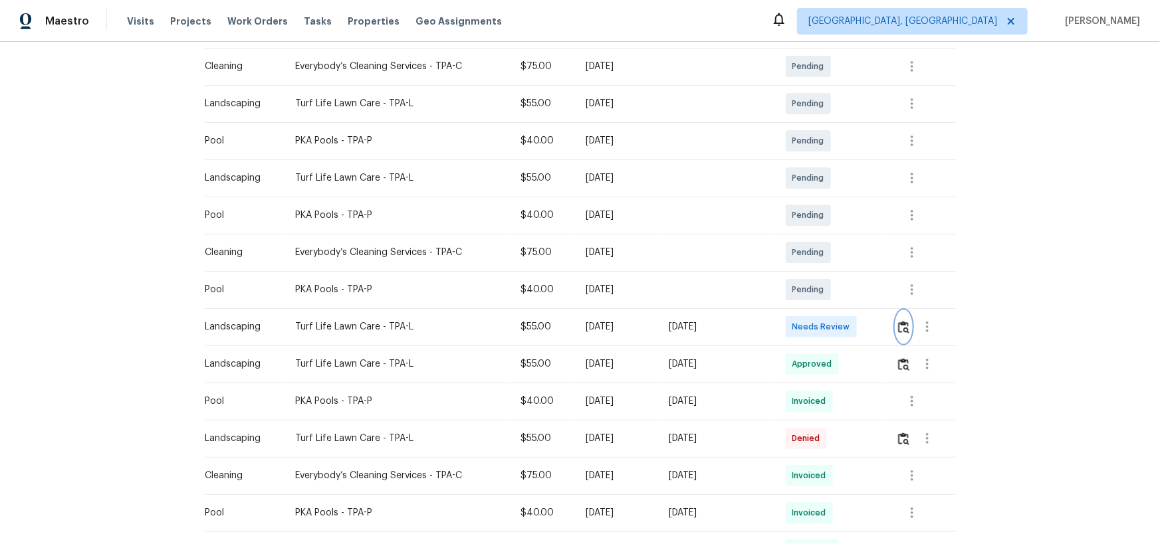
click at [825, 322] on img "button" at bounding box center [903, 327] width 11 height 13
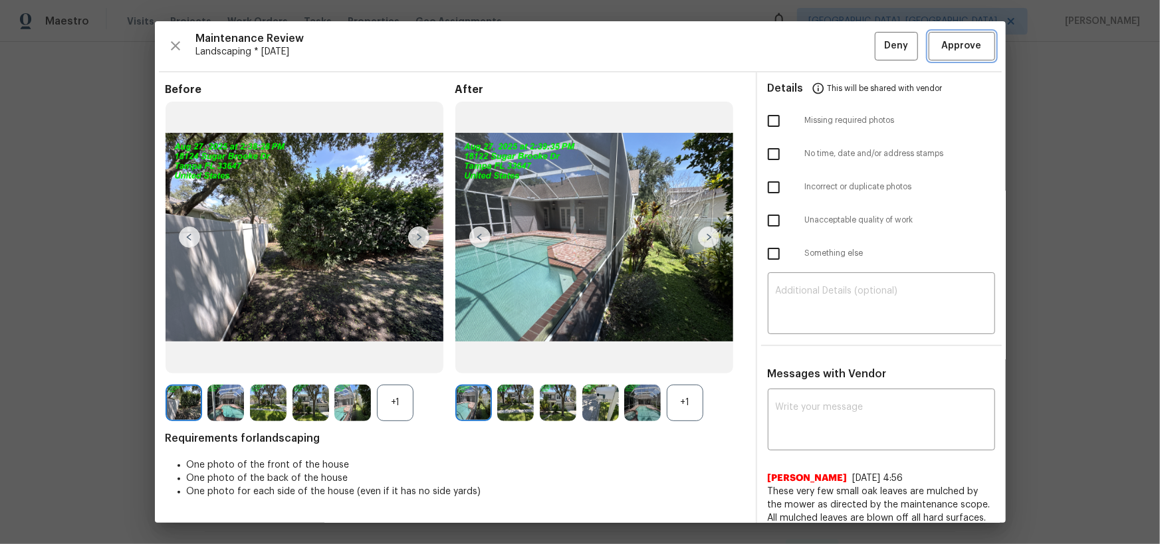
click at [825, 43] on span "Approve" at bounding box center [962, 46] width 40 height 17
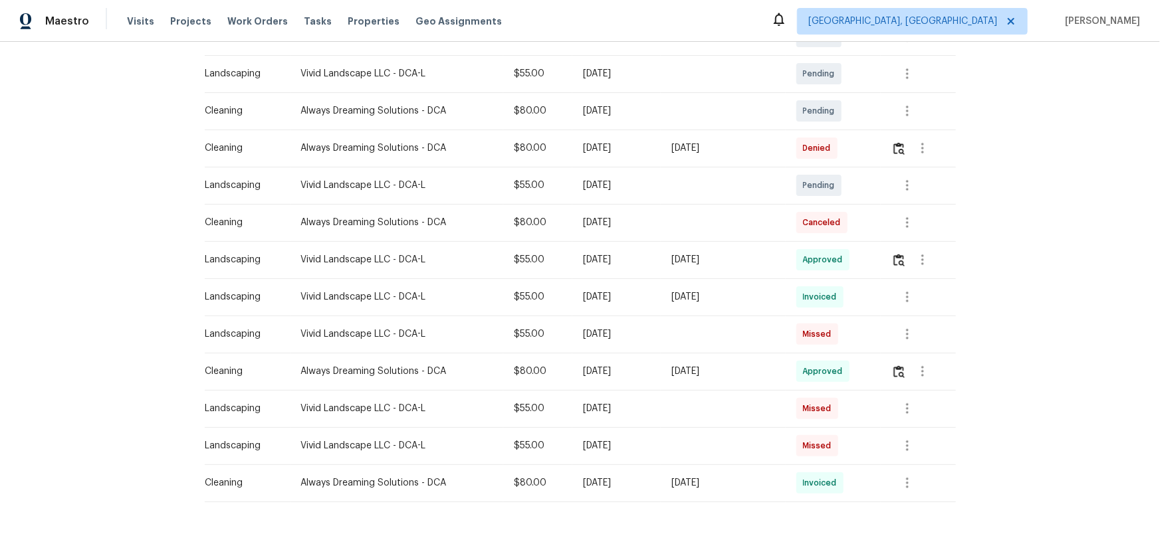
scroll to position [318, 0]
